Goal: Navigation & Orientation: Find specific page/section

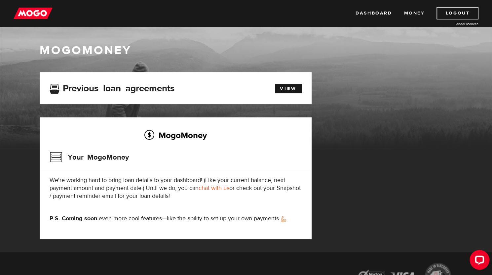
click at [408, 14] on link "Money" at bounding box center [413, 13] width 21 height 13
click at [378, 14] on link "Dashboard" at bounding box center [373, 13] width 36 height 13
click at [30, 20] on div "Dashboard Money Logout Lender licences Dashboard Money Logout Lender licences" at bounding box center [246, 13] width 492 height 26
click at [30, 19] on img at bounding box center [33, 13] width 39 height 13
